Goal: Task Accomplishment & Management: Complete application form

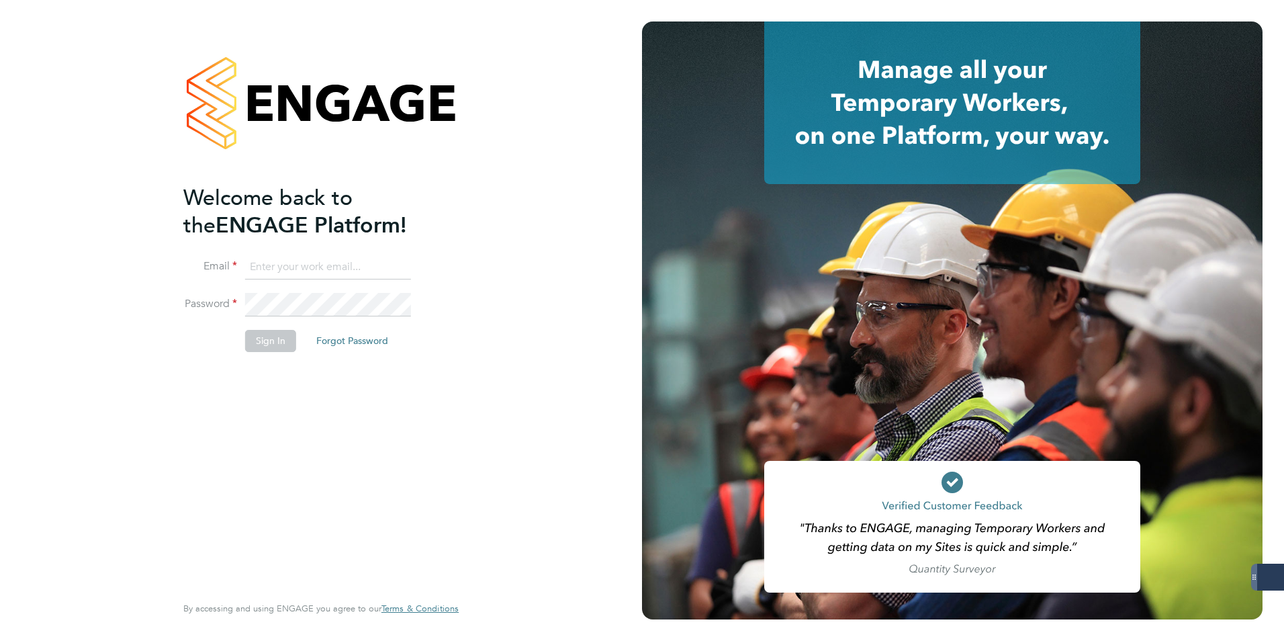
type input "[EMAIL_ADDRESS][DOMAIN_NAME]"
click at [261, 343] on button "Sign In" at bounding box center [270, 340] width 51 height 21
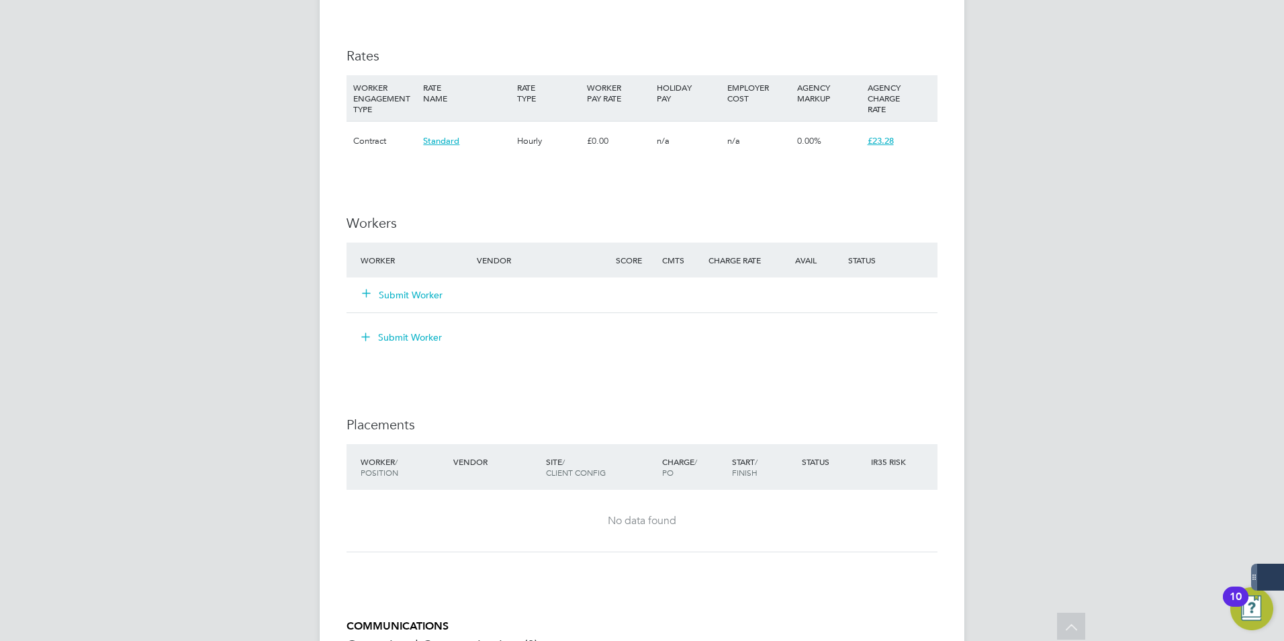
scroll to position [873, 0]
click at [417, 296] on button "Submit Worker" at bounding box center [403, 293] width 81 height 13
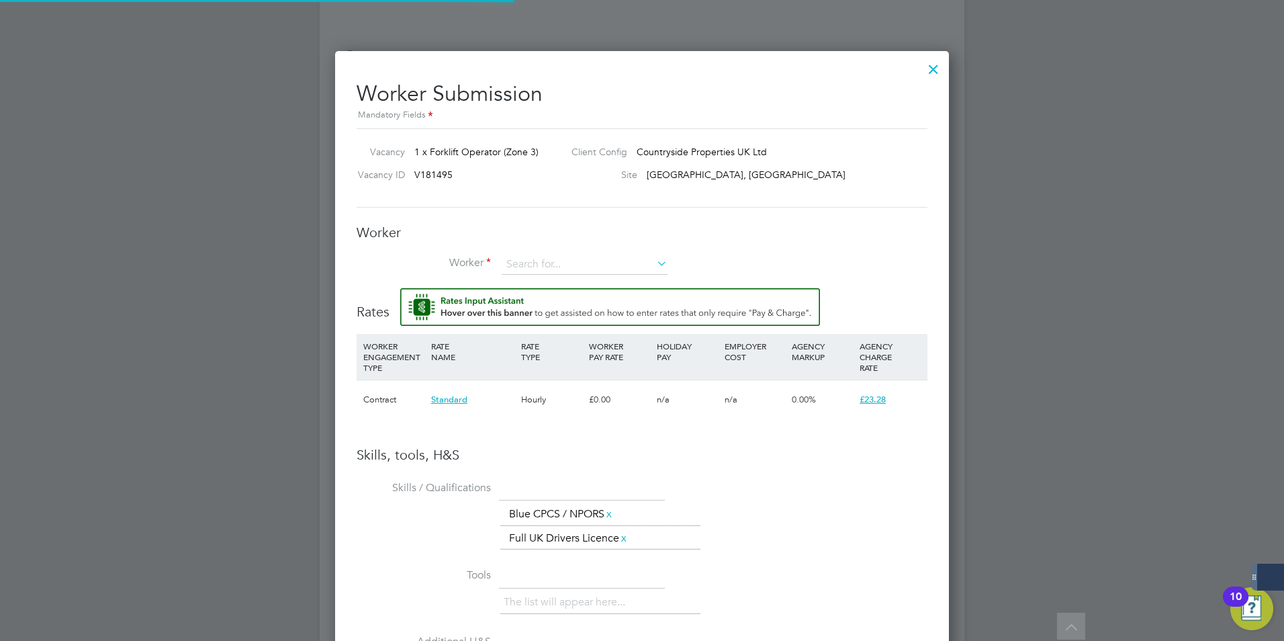
scroll to position [885, 615]
click at [536, 266] on input at bounding box center [585, 265] width 166 height 20
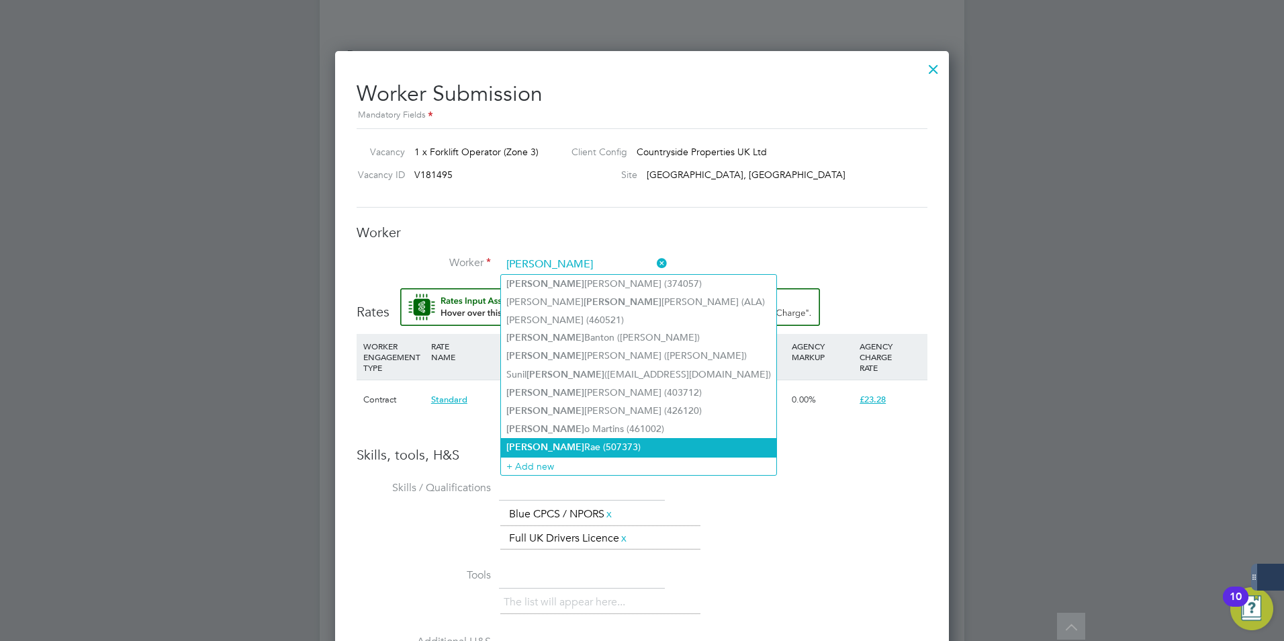
click at [592, 439] on li "Paul Rae (507373)" at bounding box center [638, 447] width 275 height 18
type input "Paul Rae (507373)"
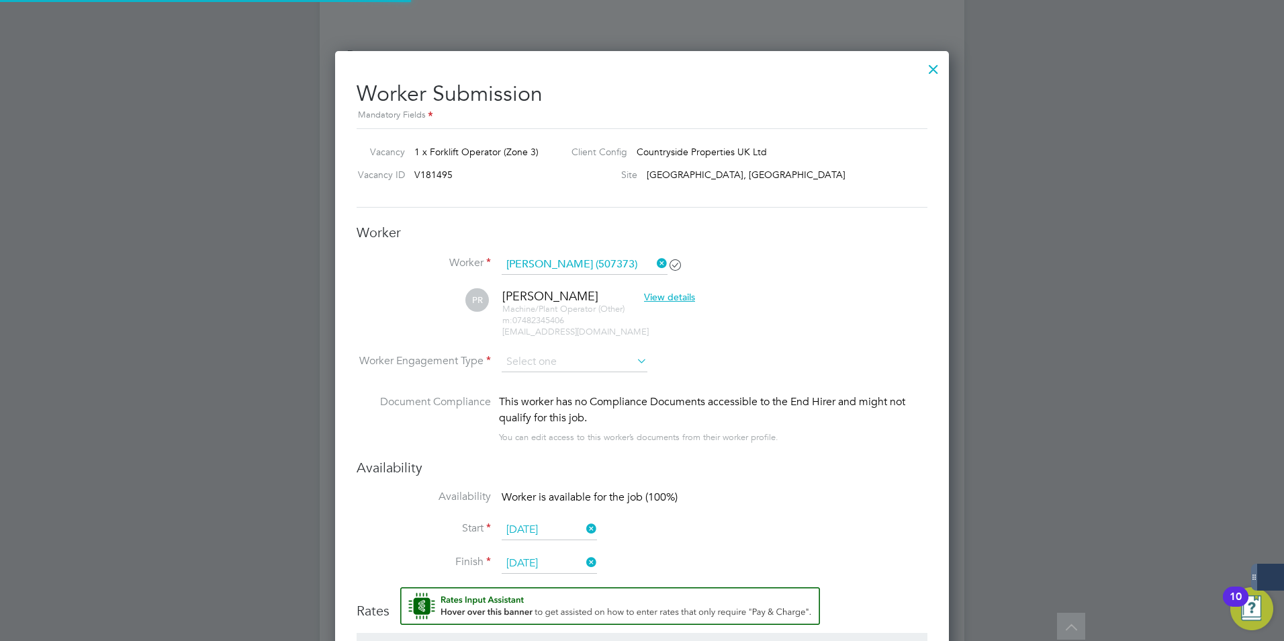
scroll to position [1183, 615]
click at [561, 359] on input at bounding box center [575, 362] width 146 height 20
click at [544, 381] on li "Contract" at bounding box center [574, 380] width 147 height 17
type input "Contract"
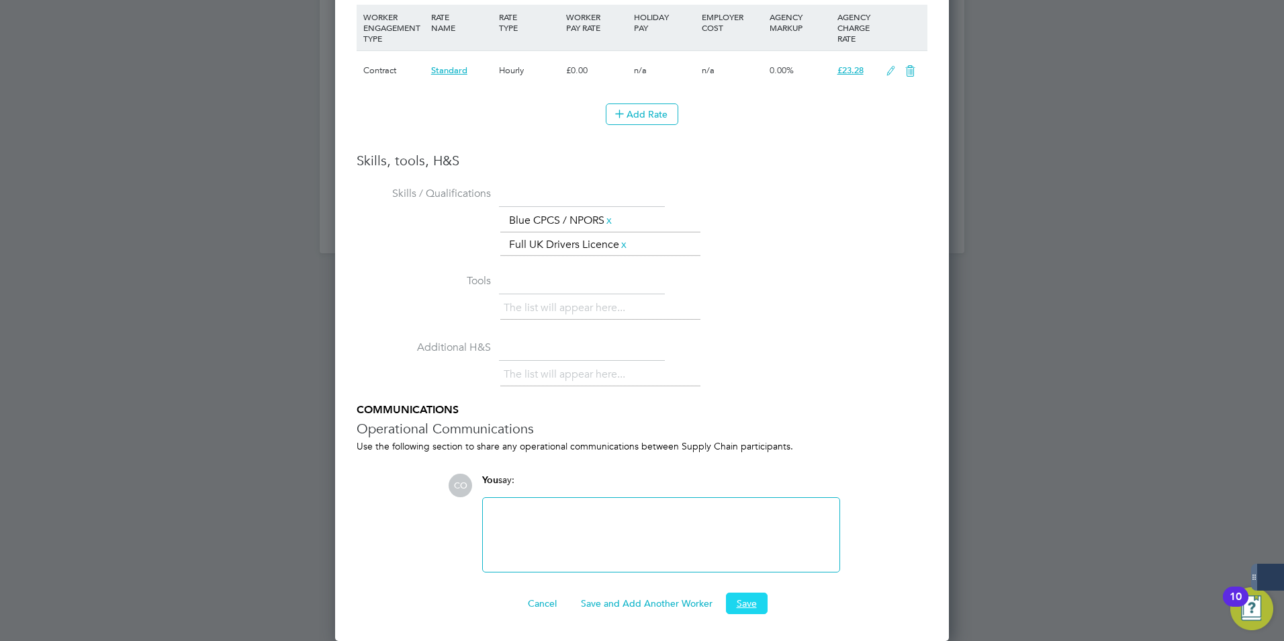
click at [754, 605] on button "Save" at bounding box center [747, 602] width 42 height 21
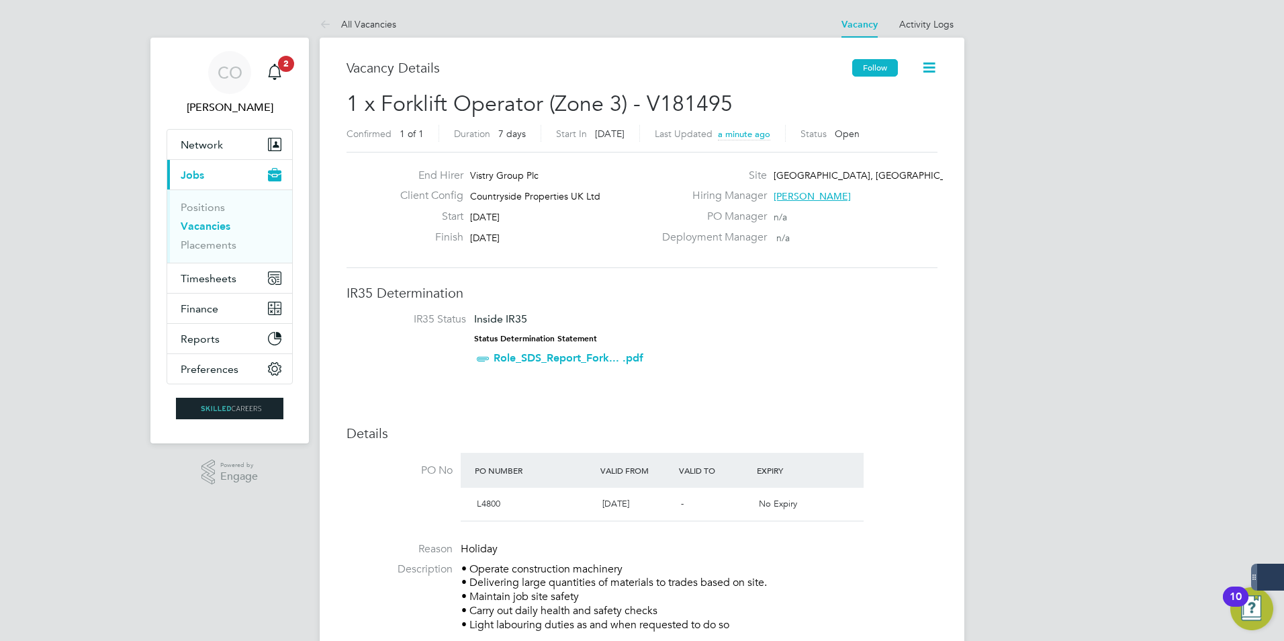
click at [875, 67] on button "Follow" at bounding box center [875, 67] width 46 height 17
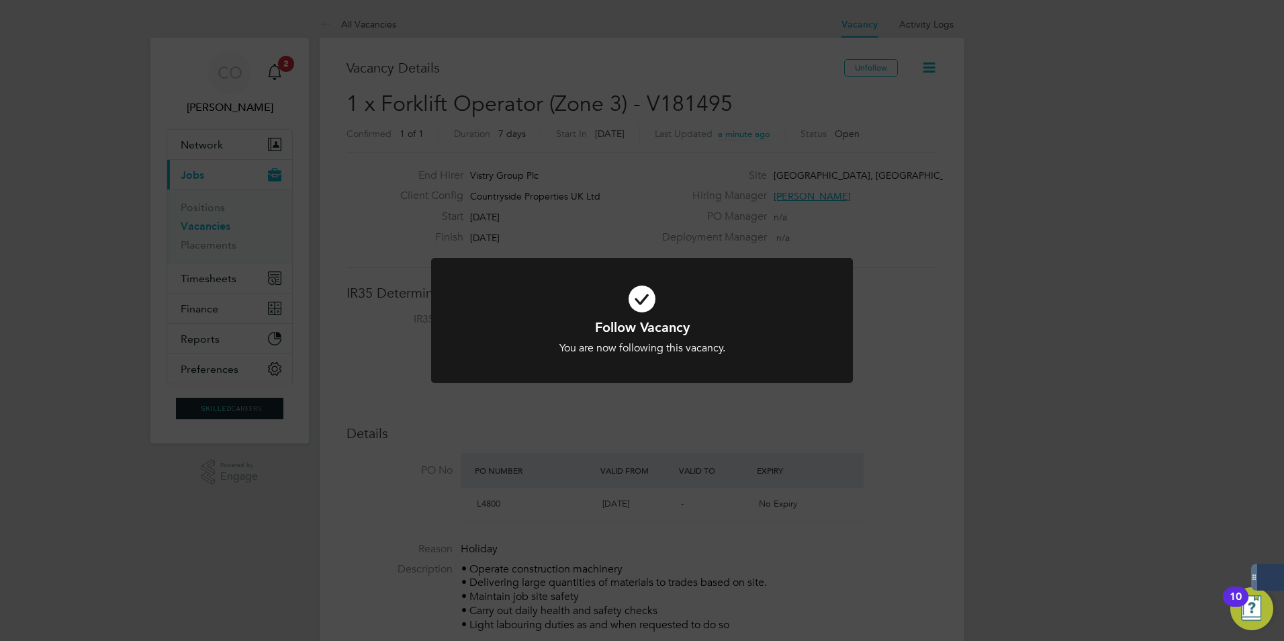
click at [685, 416] on div "Follow Vacancy You are now following this vacancy. Cancel Okay" at bounding box center [642, 320] width 1284 height 641
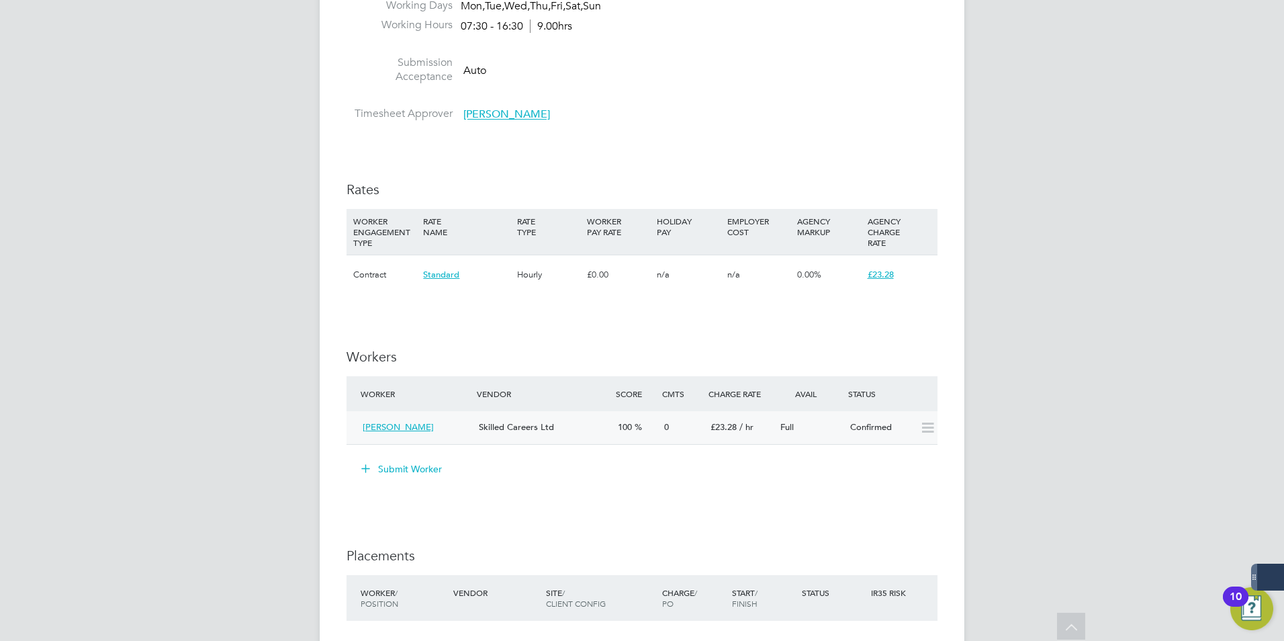
click at [927, 427] on icon at bounding box center [927, 427] width 17 height 11
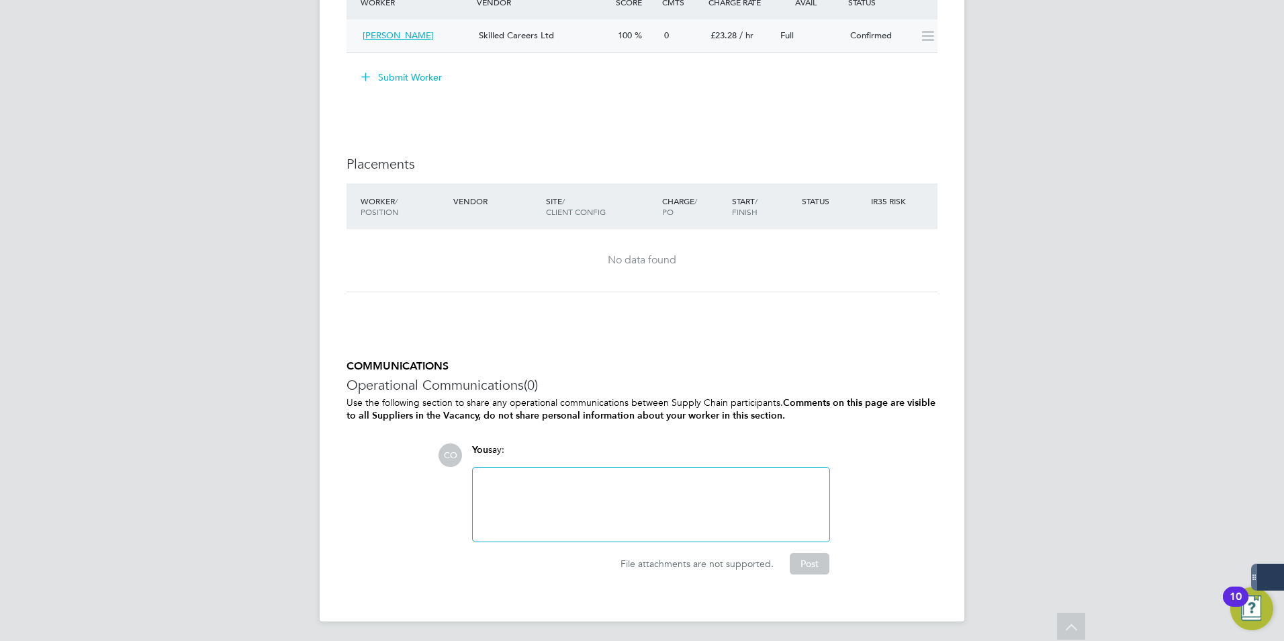
click at [643, 478] on div at bounding box center [651, 504] width 340 height 58
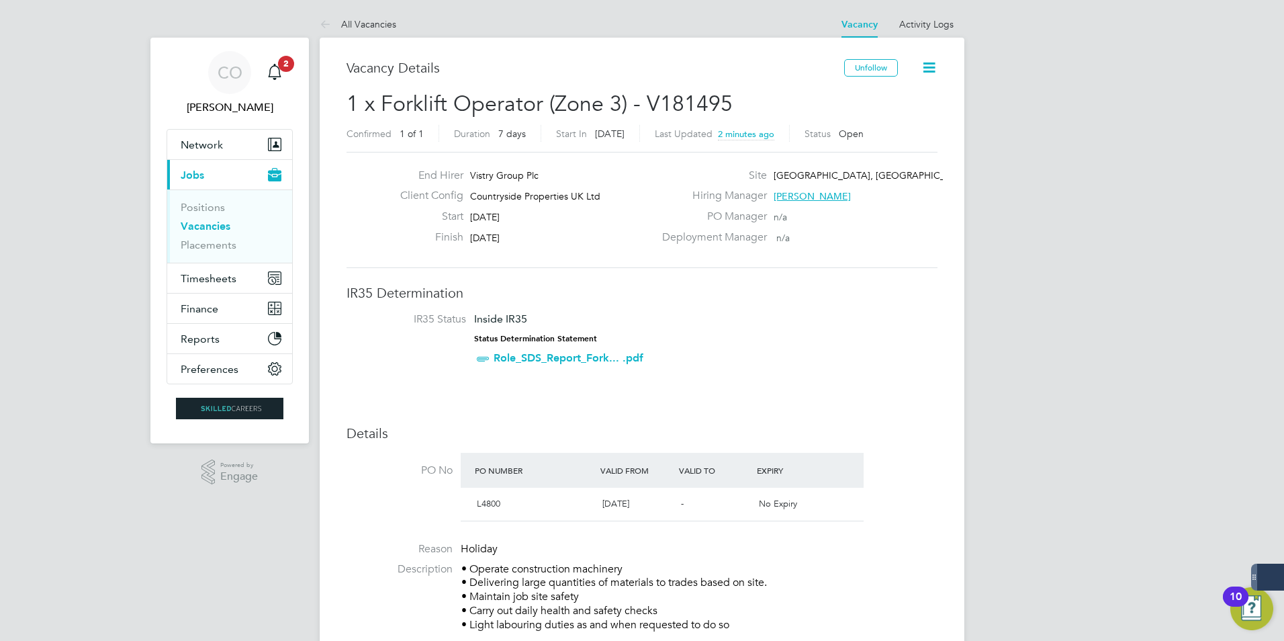
click at [570, 359] on link "Role_SDS_Report_Fork... .pdf" at bounding box center [569, 357] width 150 height 13
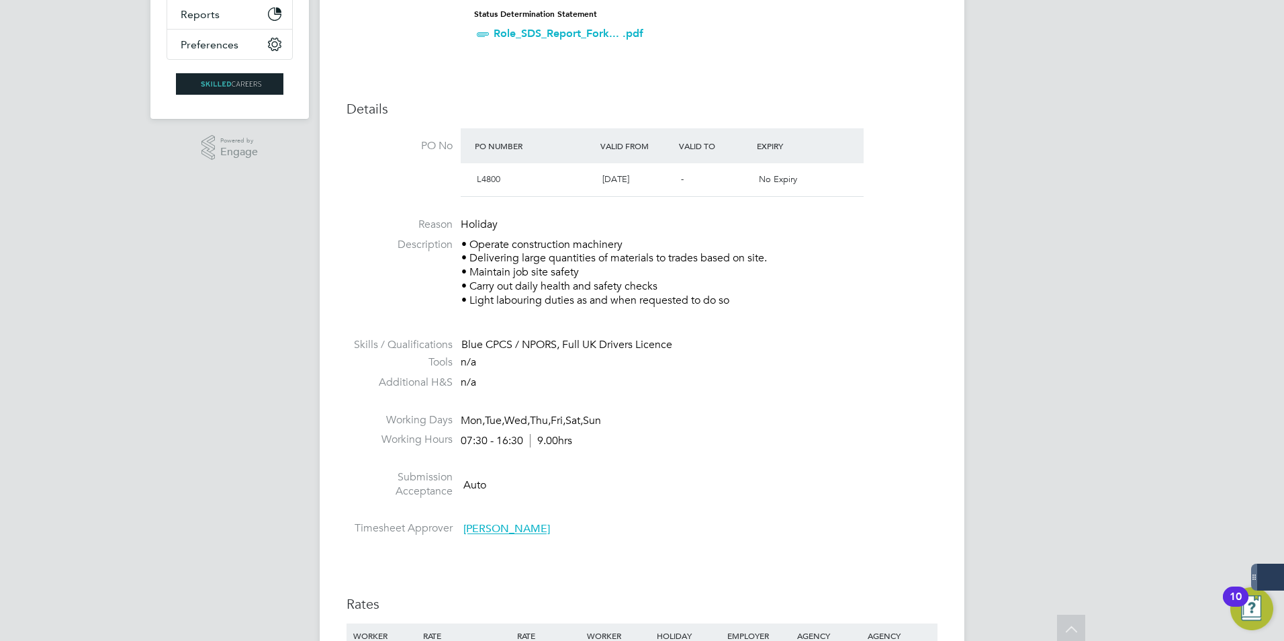
scroll to position [0, 0]
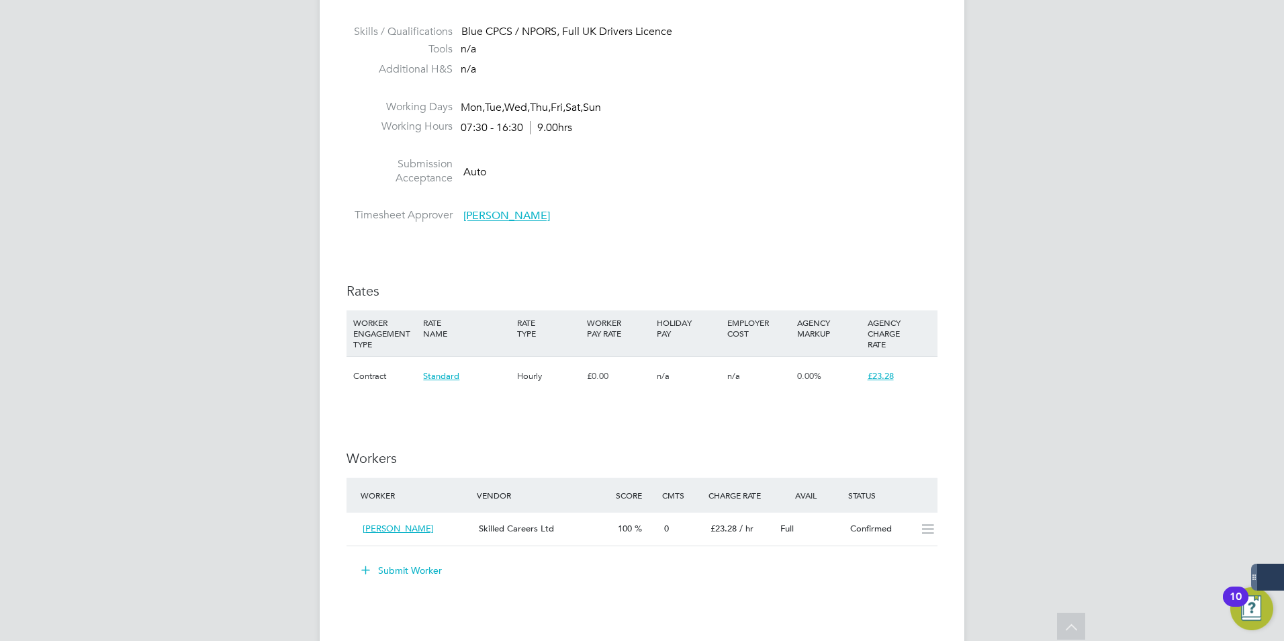
scroll to position [672, 0]
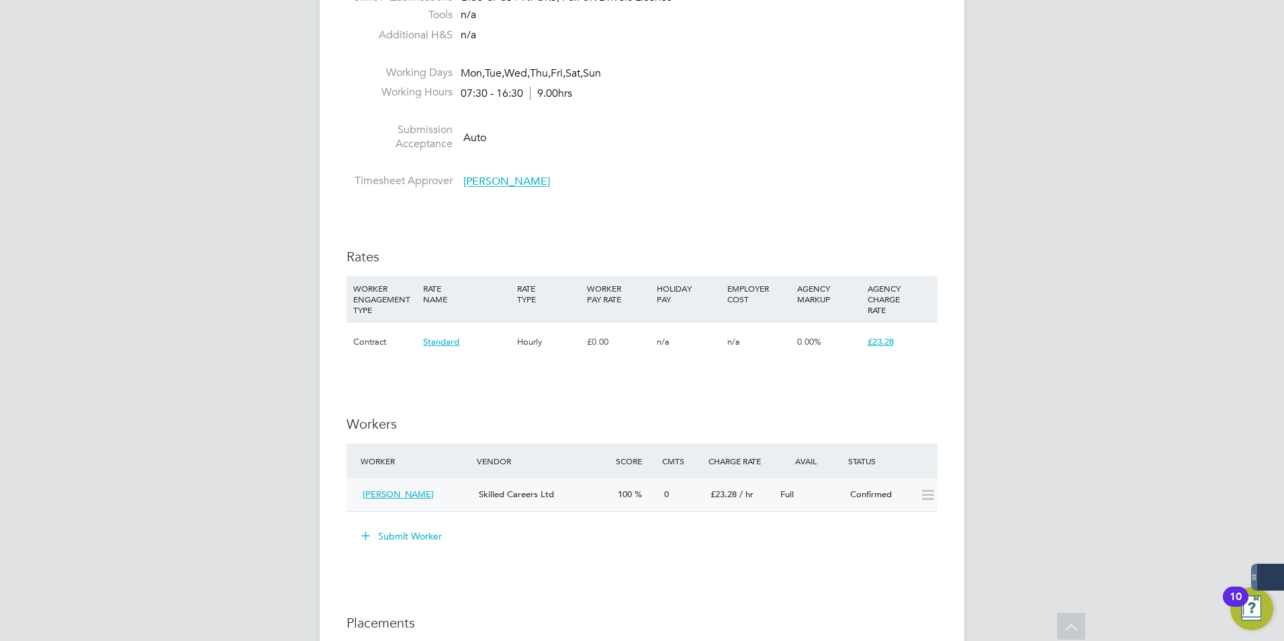
click at [927, 491] on icon at bounding box center [927, 495] width 17 height 11
